Goal: Task Accomplishment & Management: Complete application form

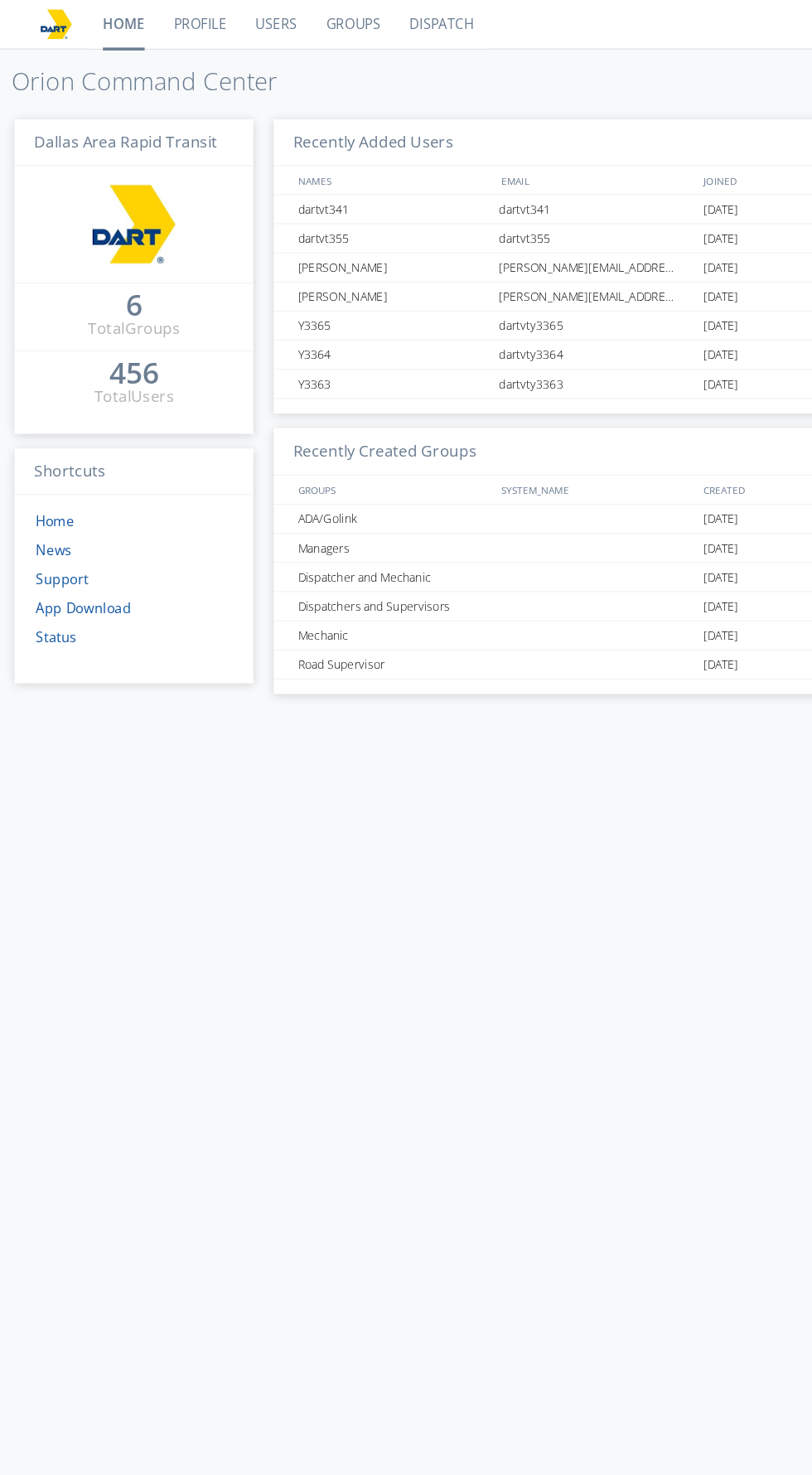
click at [232, 38] on link "Users" at bounding box center [235, 21] width 61 height 41
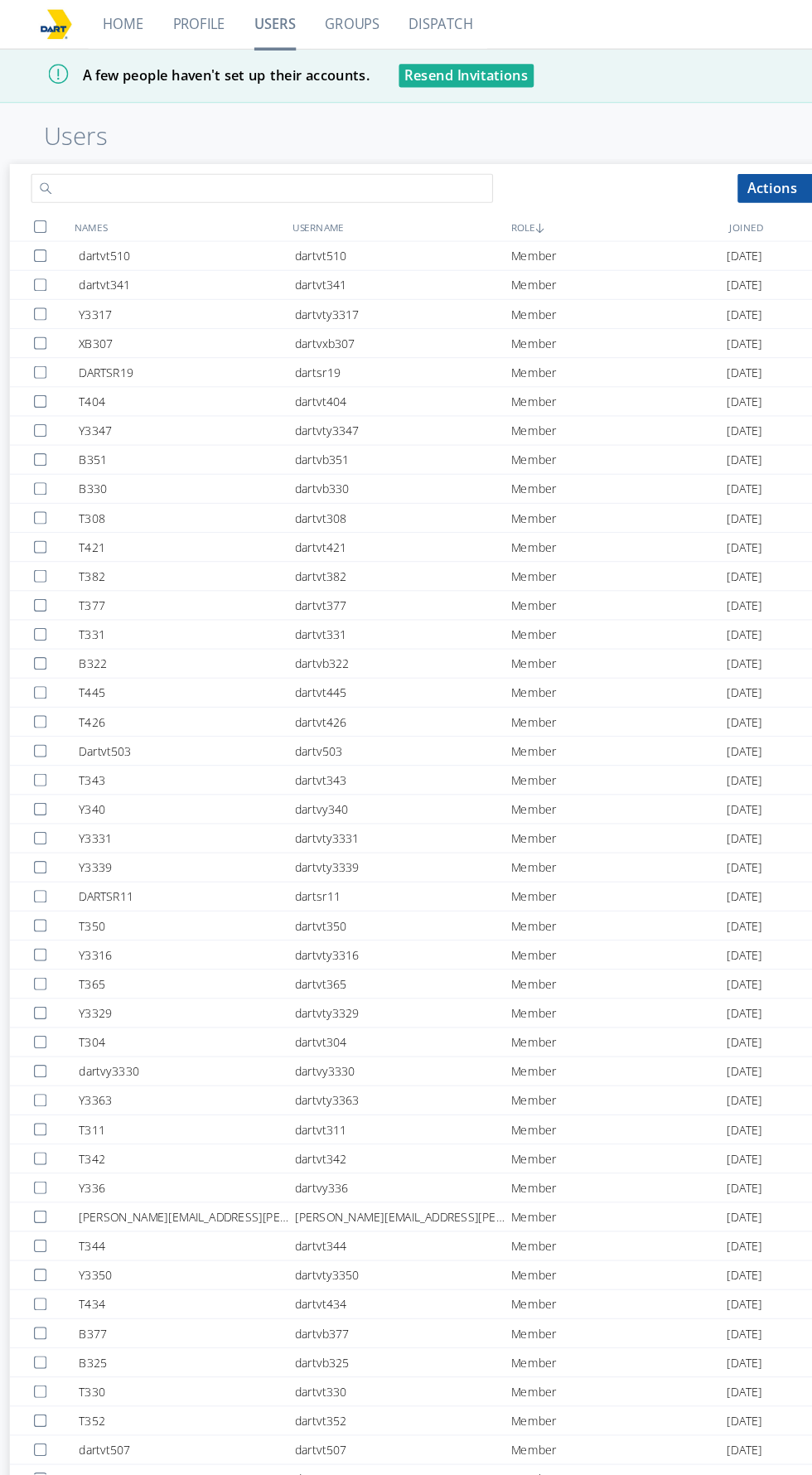
click at [125, 173] on input "text" at bounding box center [223, 160] width 394 height 25
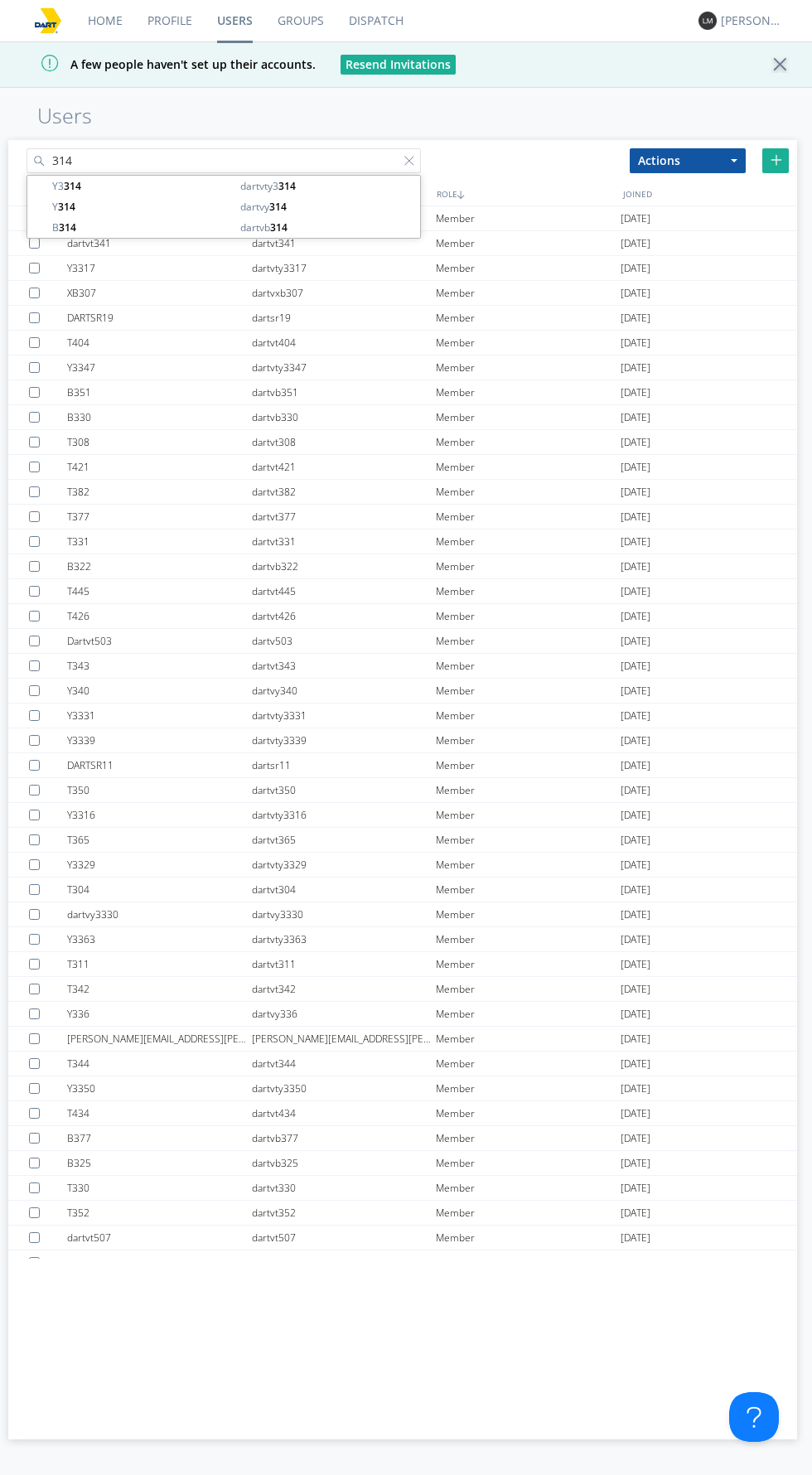
type input "314"
click at [776, 166] on img at bounding box center [776, 160] width 12 height 12
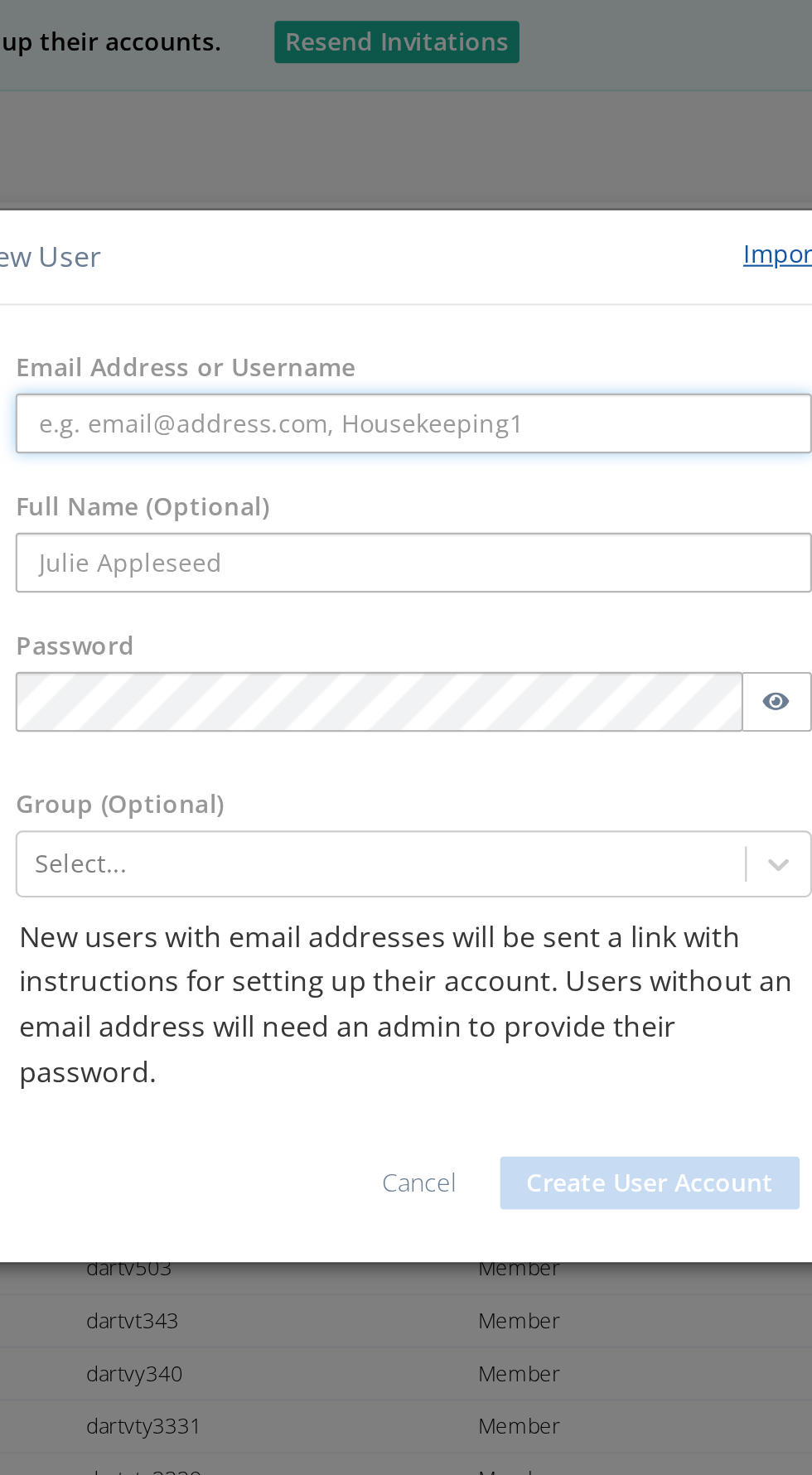
click at [254, 229] on input "text" at bounding box center [406, 243] width 375 height 28
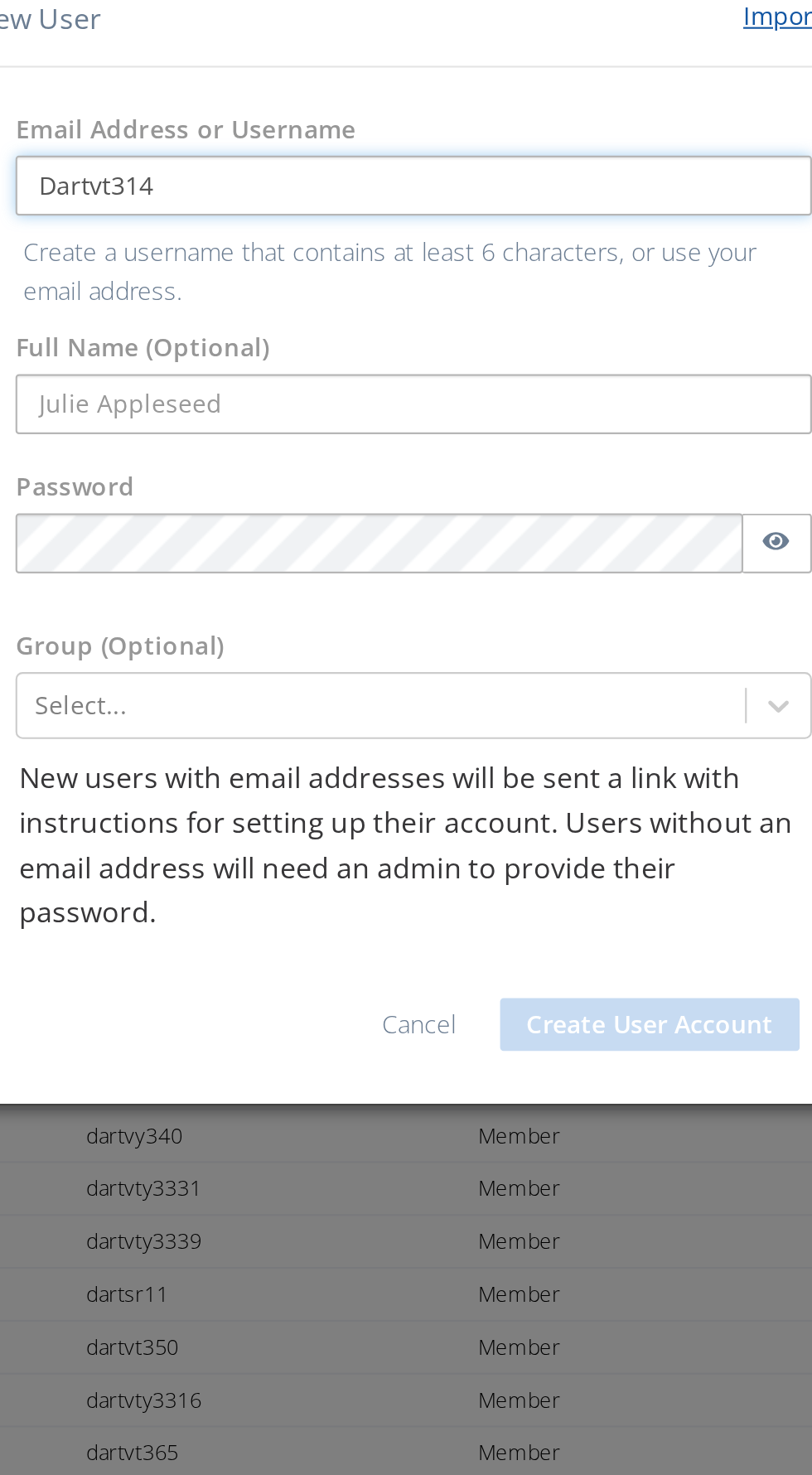
type input "Dartvt314"
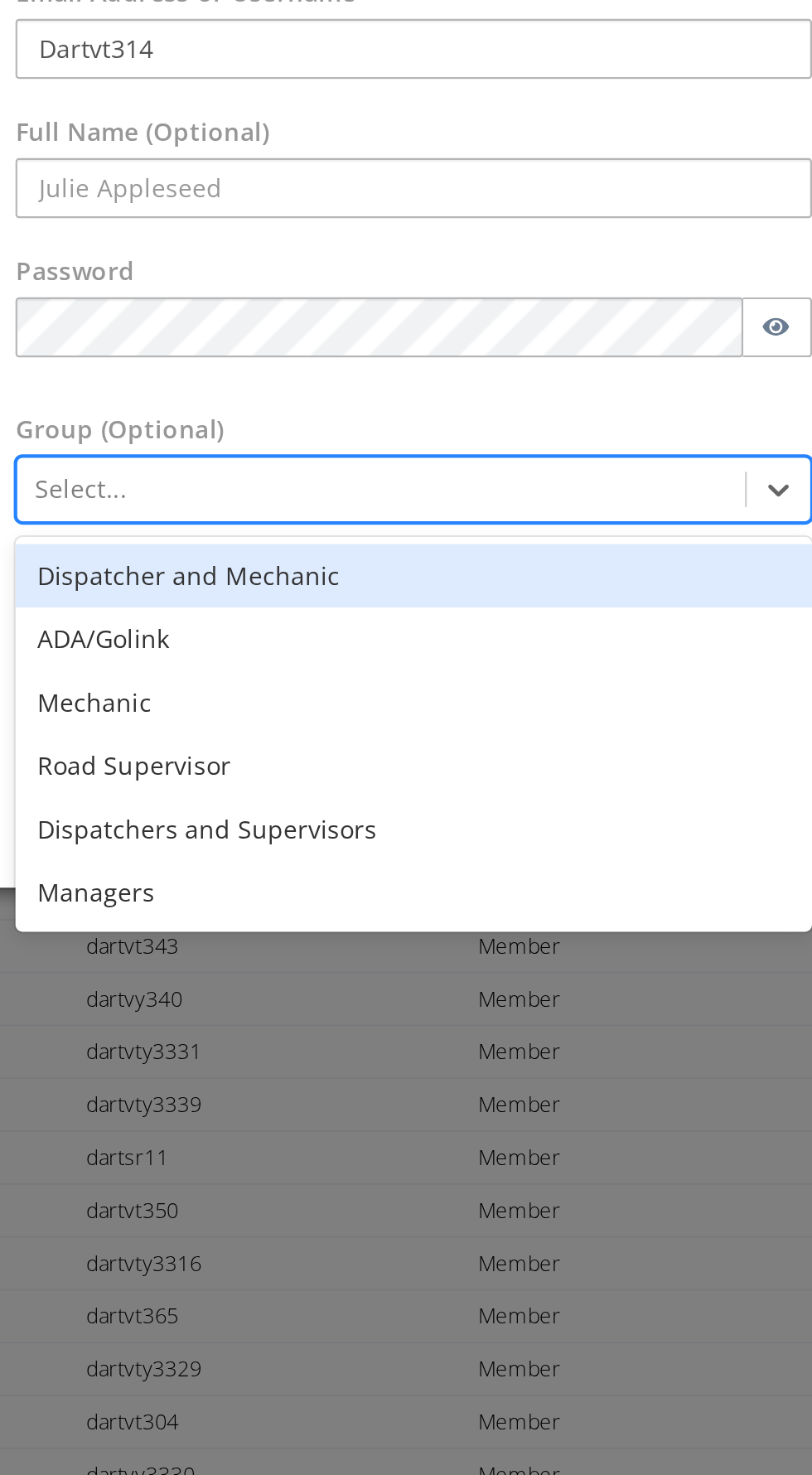
click at [246, 507] on div "ADA/Golink" at bounding box center [406, 521] width 375 height 30
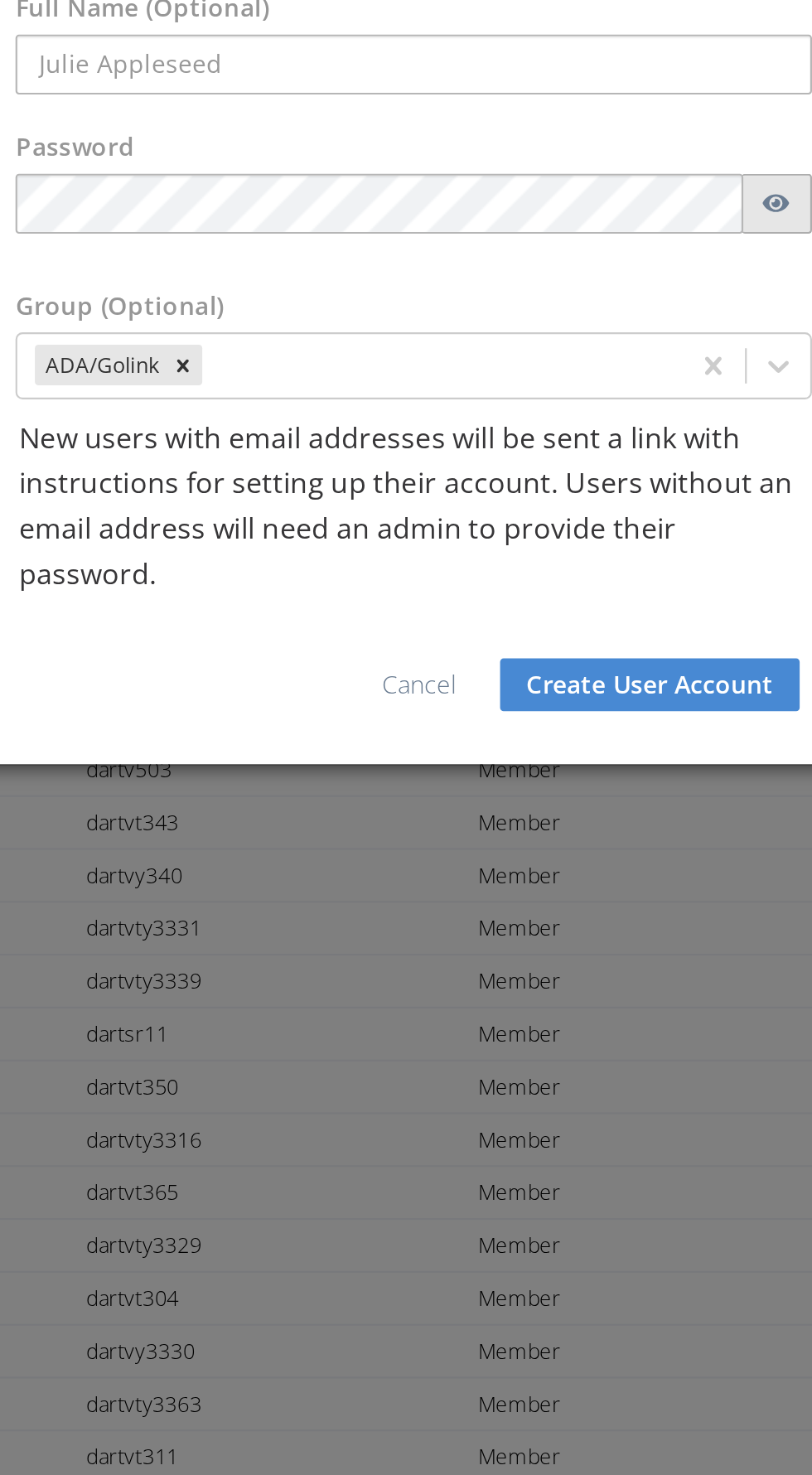
click at [560, 360] on button "button" at bounding box center [577, 374] width 34 height 28
click at [548, 589] on button "Create User Account" at bounding box center [517, 601] width 141 height 25
